Goal: Transaction & Acquisition: Download file/media

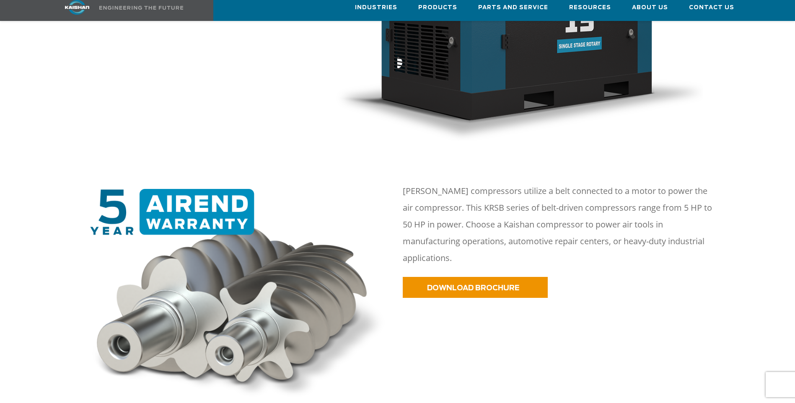
scroll to position [335, 0]
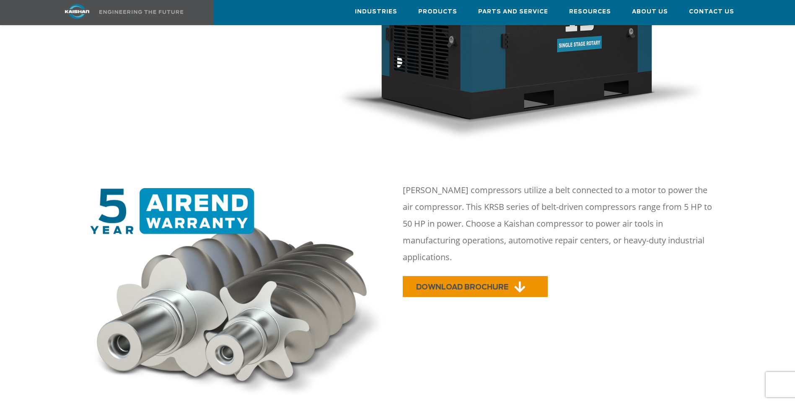
click at [446, 284] on span "DOWNLOAD BROCHURE" at bounding box center [462, 287] width 92 height 7
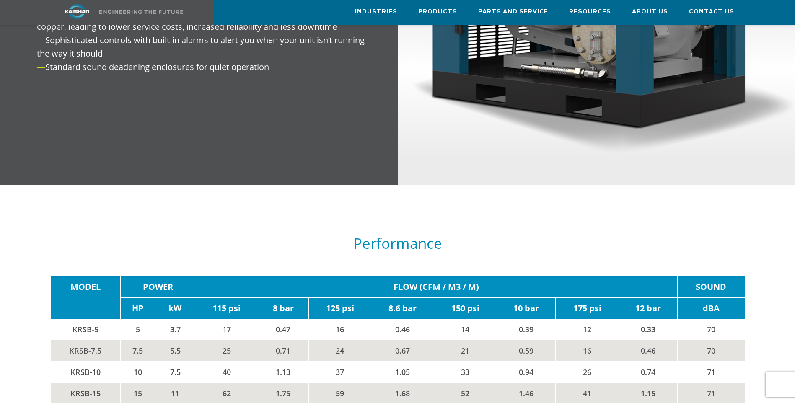
scroll to position [1174, 0]
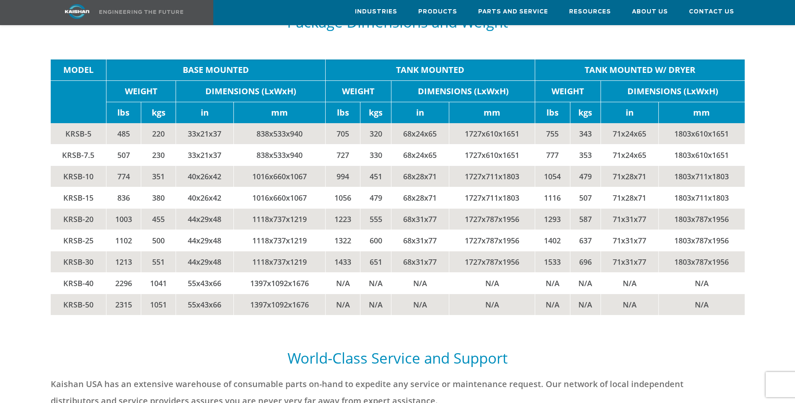
scroll to position [1677, 0]
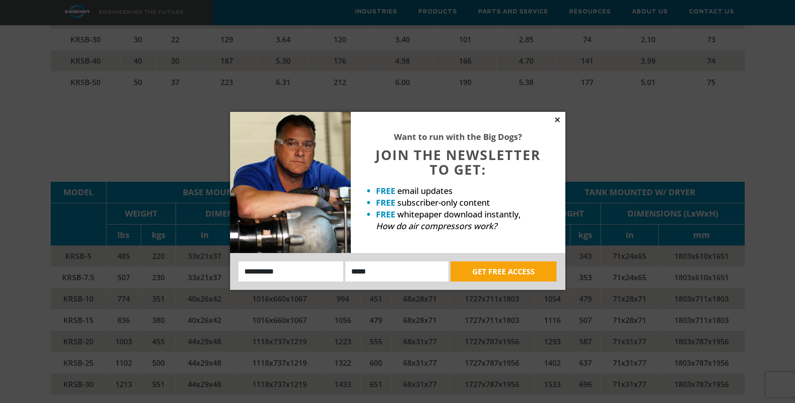
click at [559, 119] on icon at bounding box center [558, 120] width 8 height 8
